Goal: Task Accomplishment & Management: Manage account settings

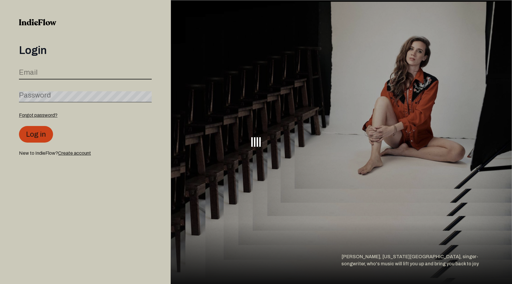
type input "[EMAIL_ADDRESS][DOMAIN_NAME]"
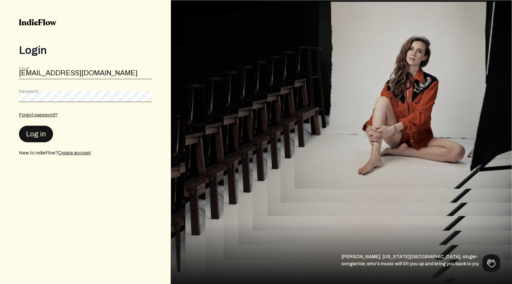
click at [43, 141] on button "Log in" at bounding box center [36, 134] width 34 height 17
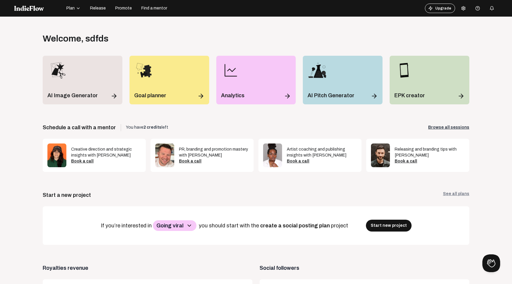
click at [464, 7] on icon at bounding box center [463, 8] width 5 height 5
click at [476, 71] on link "Logout" at bounding box center [481, 72] width 43 height 8
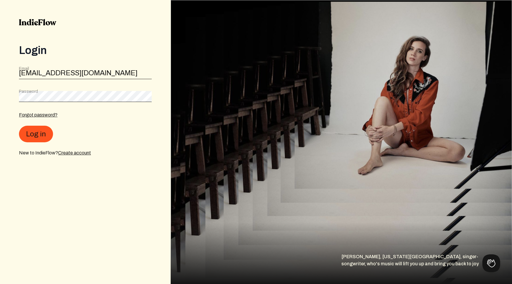
drag, startPoint x: 261, startPoint y: 113, endPoint x: 395, endPoint y: 41, distance: 152.3
click at [261, 112] on img at bounding box center [342, 142] width 342 height 284
